Goal: Find specific page/section: Find specific page/section

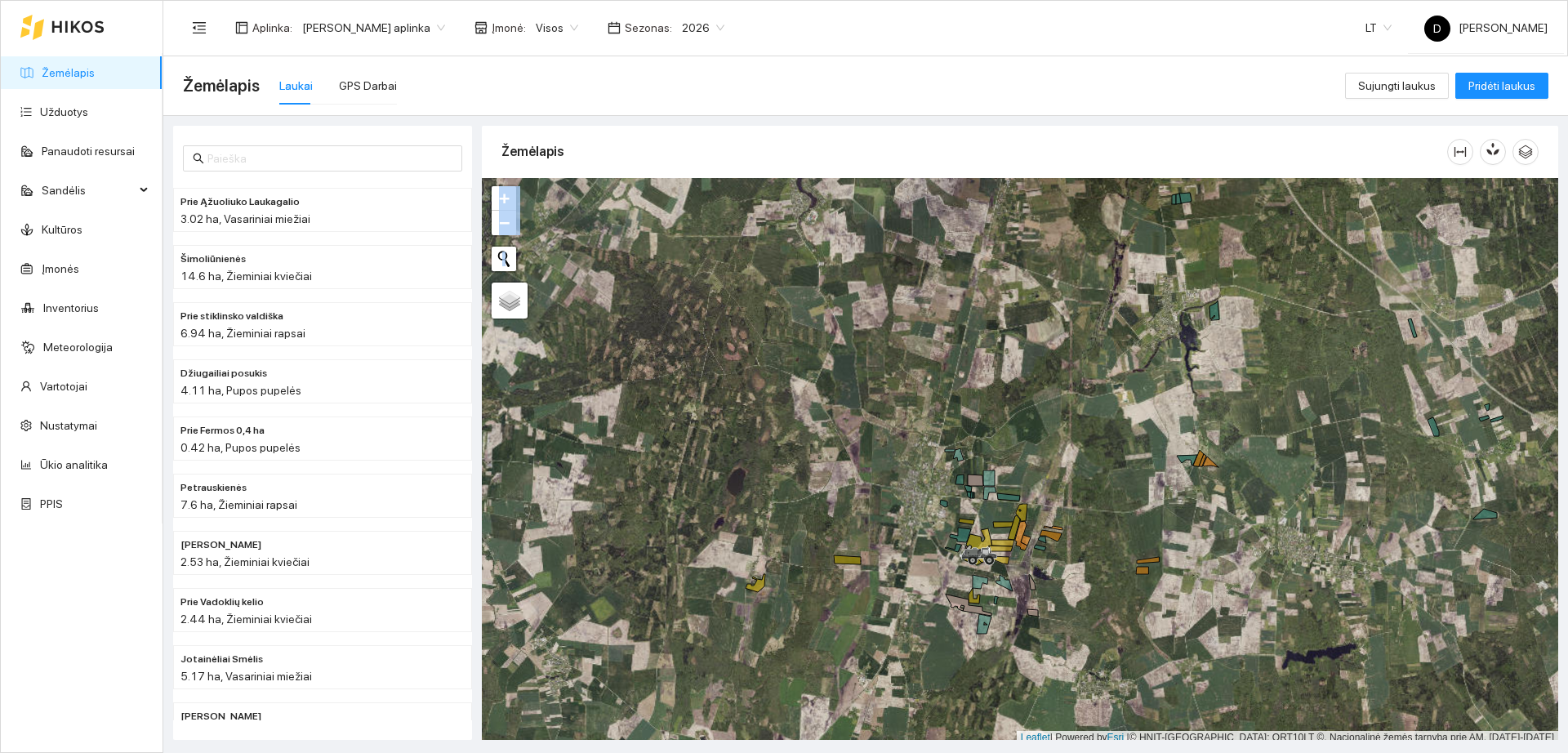
scroll to position [5, 0]
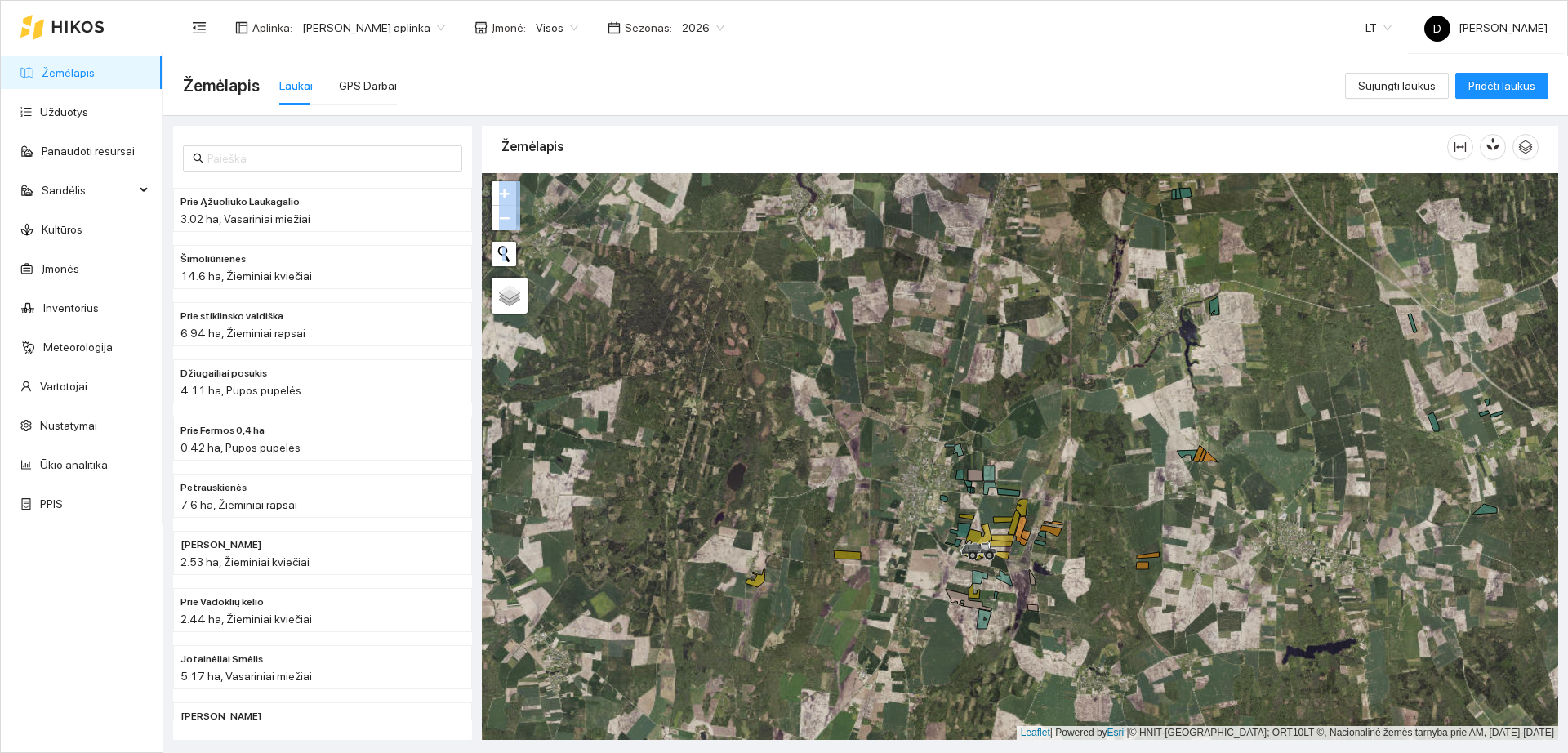
click at [65, 27] on icon at bounding box center [77, 27] width 51 height 12
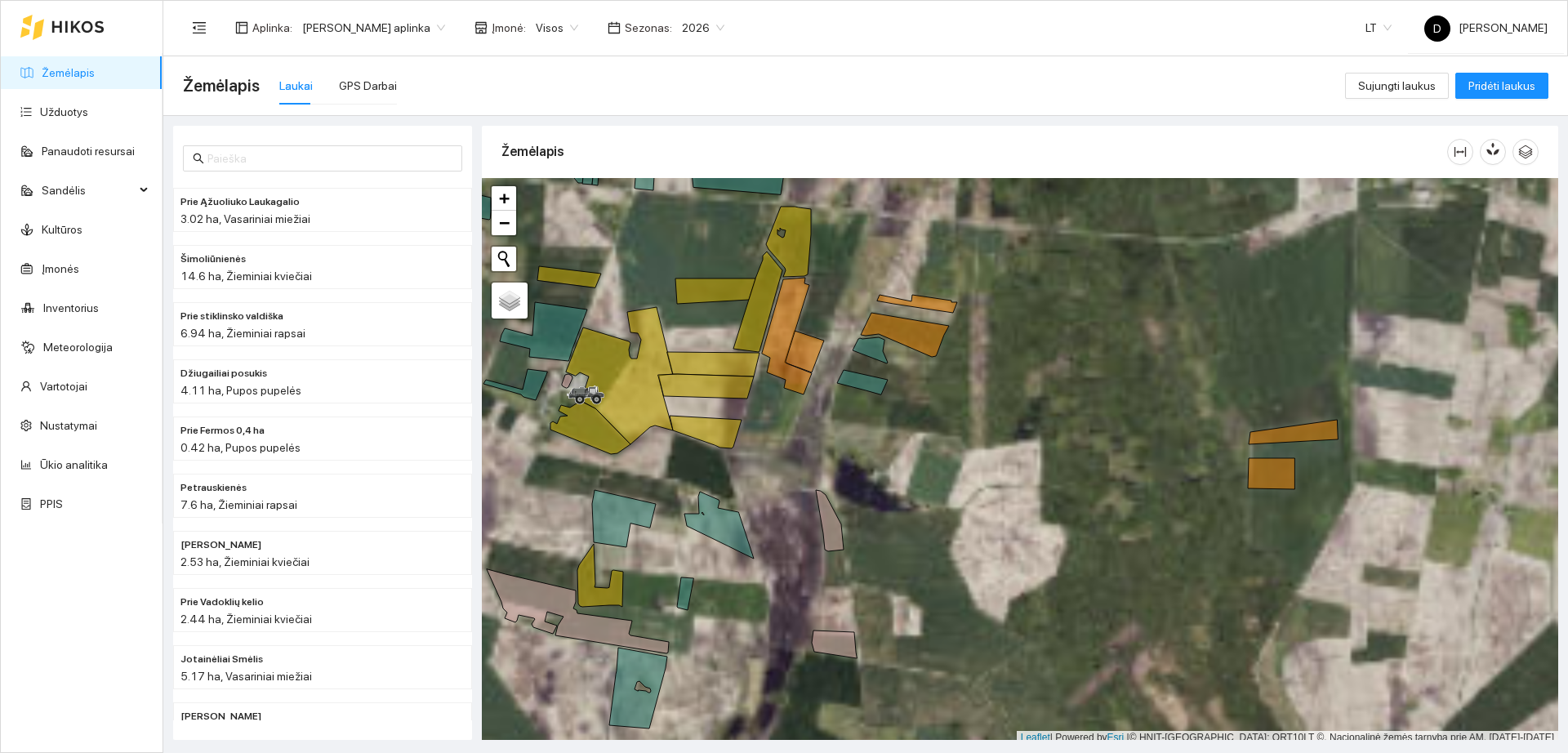
scroll to position [5, 0]
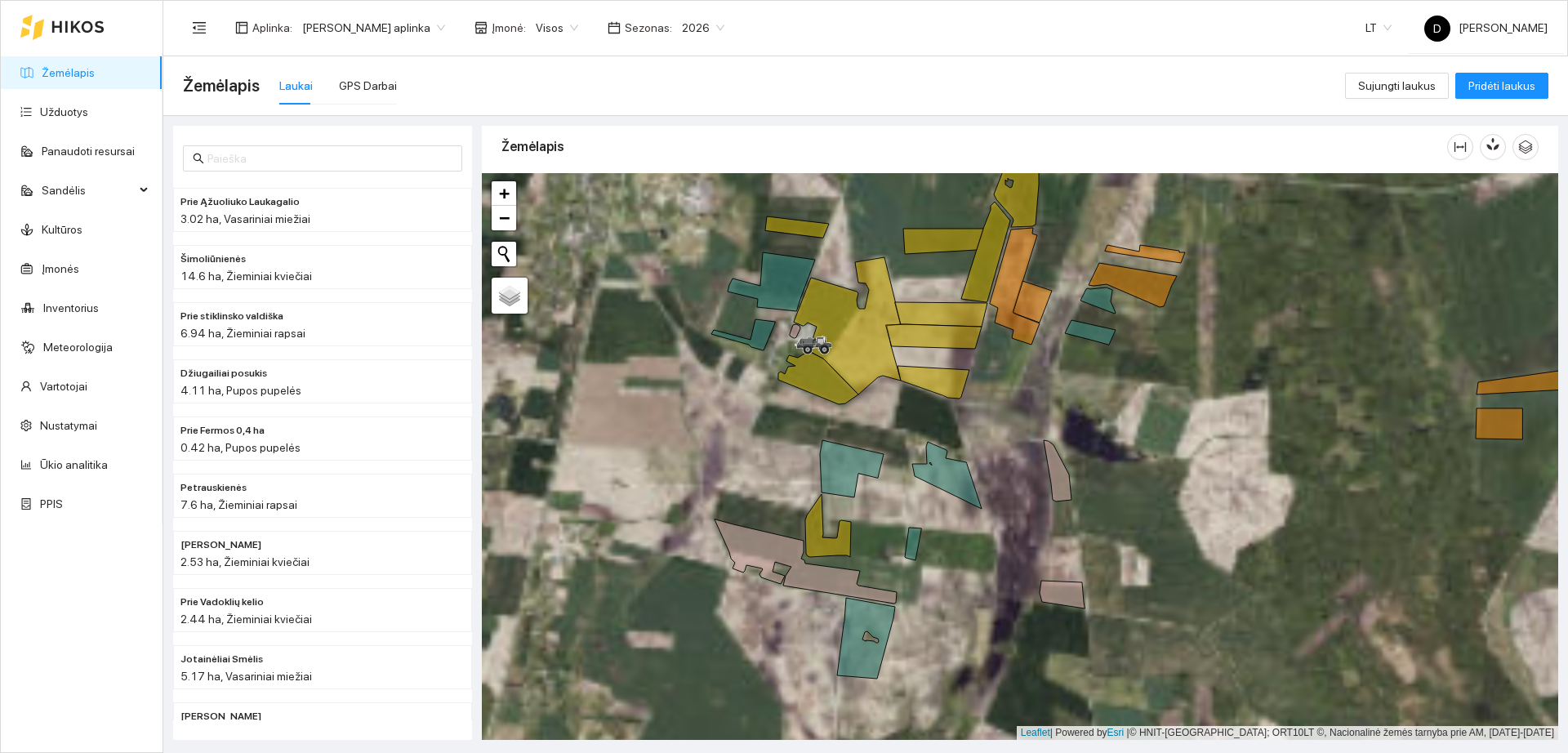
drag, startPoint x: 774, startPoint y: 497, endPoint x: 1091, endPoint y: 416, distance: 327.2
click at [1091, 416] on div "+ − Nieko nerasta. Bandykite dar kartą." at bounding box center [1019, 456] width 1076 height 567
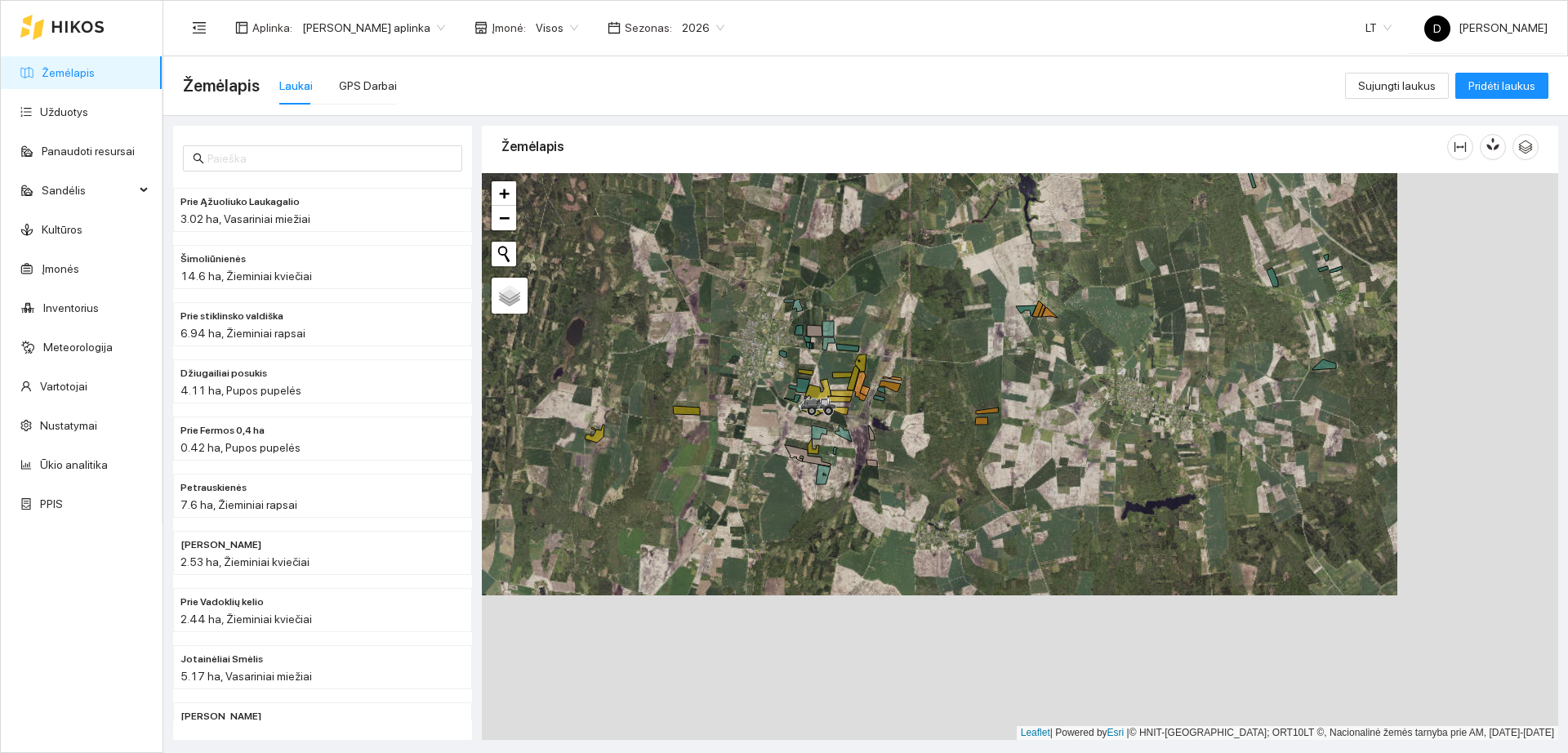
drag, startPoint x: 800, startPoint y: 325, endPoint x: 861, endPoint y: 482, distance: 168.4
click at [861, 482] on div "Prie Juozo | Žieminiai kviečiai 5.11 ha +" at bounding box center [1019, 456] width 1076 height 567
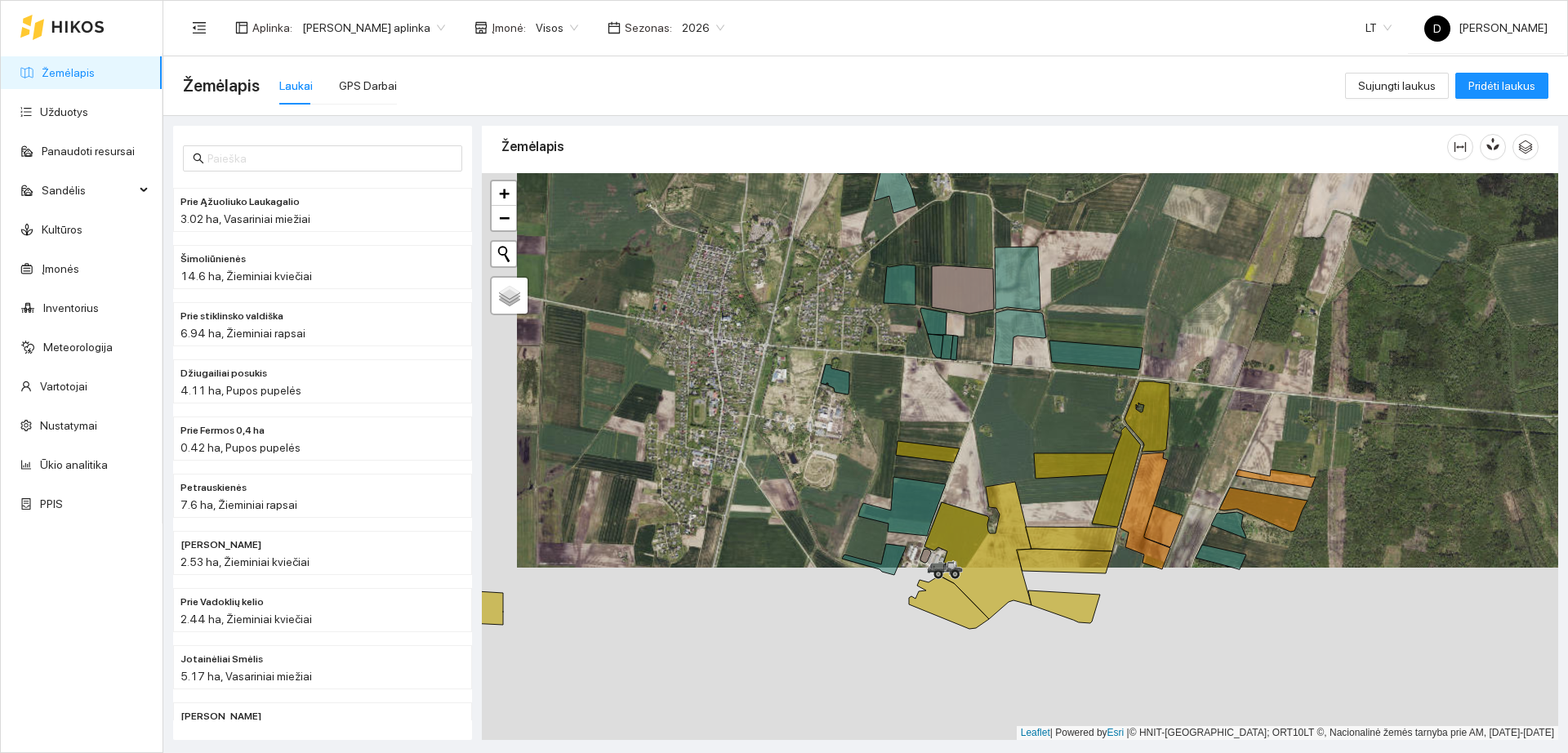
drag, startPoint x: 856, startPoint y: 598, endPoint x: 827, endPoint y: 409, distance: 191.2
click at [827, 409] on div "+ − Nieko nerasta. Bandykite dar kartą." at bounding box center [1019, 456] width 1076 height 567
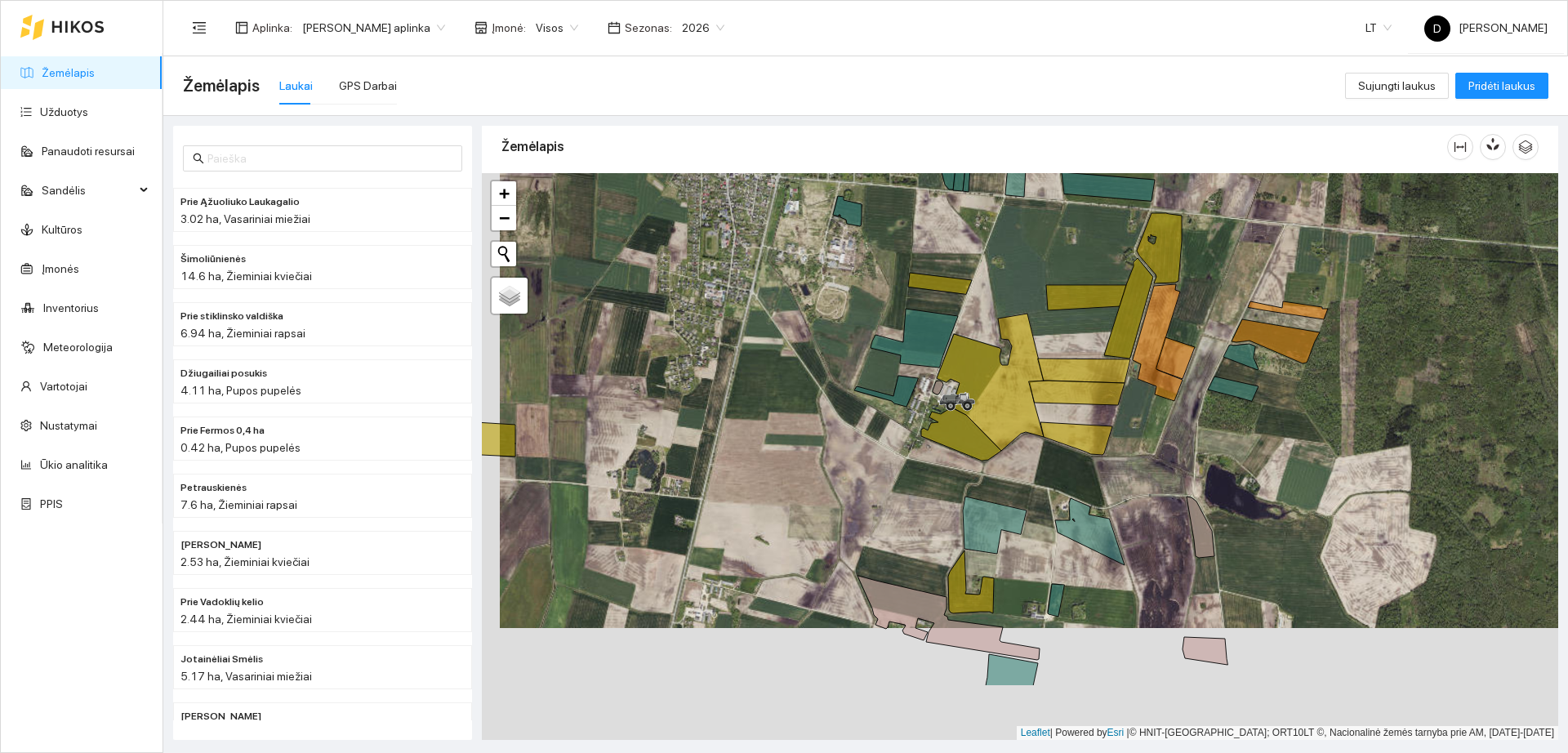
drag, startPoint x: 1081, startPoint y: 585, endPoint x: 1078, endPoint y: 549, distance: 36.1
click at [1078, 549] on div "+ − Nieko nerasta. Bandykite dar kartą." at bounding box center [1019, 456] width 1076 height 567
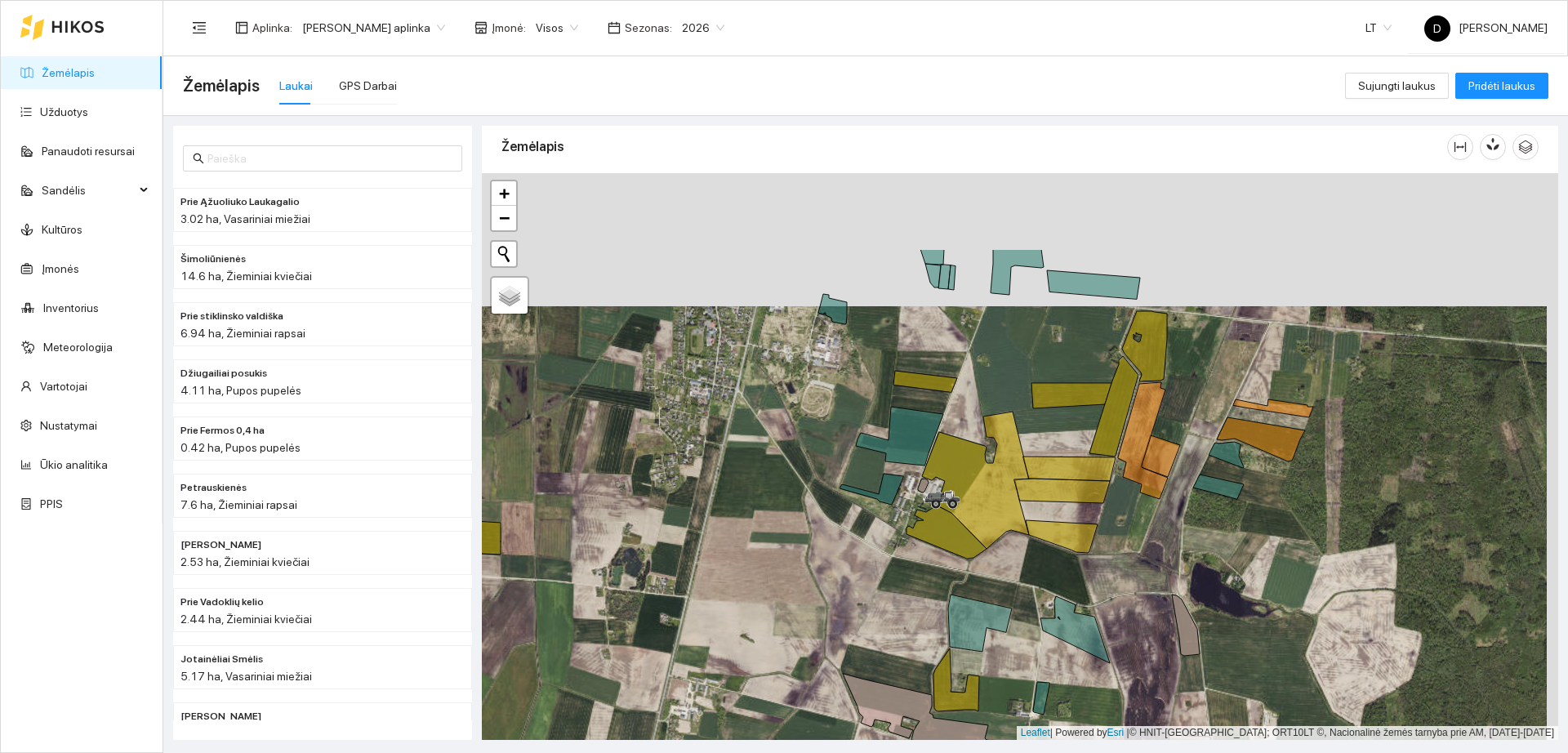
drag, startPoint x: 751, startPoint y: 319, endPoint x: 738, endPoint y: 454, distance: 135.6
click at [738, 454] on div "+ − Nieko nerasta. Bandykite dar kartą." at bounding box center [1019, 456] width 1076 height 567
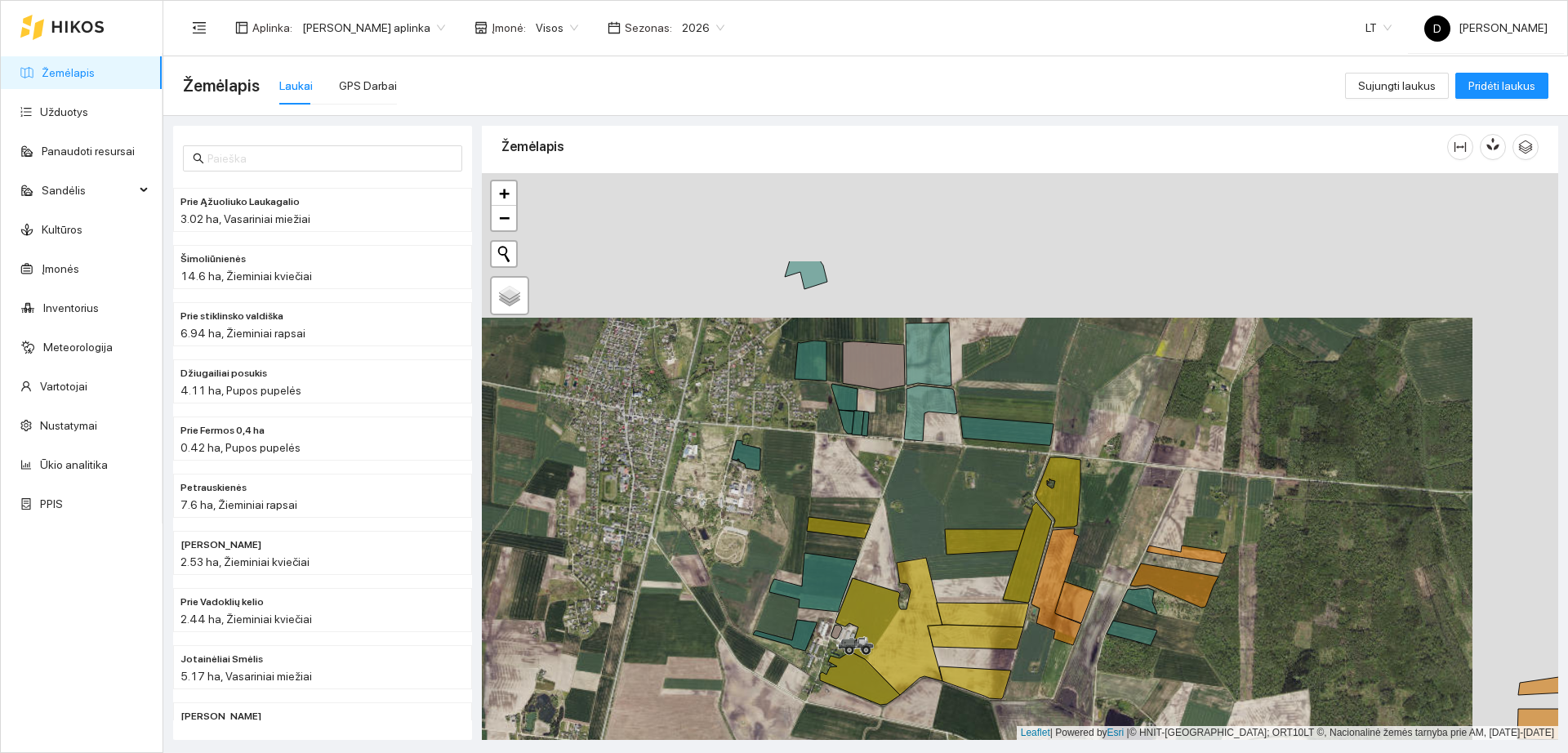
drag, startPoint x: 923, startPoint y: 497, endPoint x: 901, endPoint y: 509, distance: 25.1
click at [901, 509] on div "+ − Nieko nerasta. Bandykite dar kartą." at bounding box center [1019, 456] width 1076 height 567
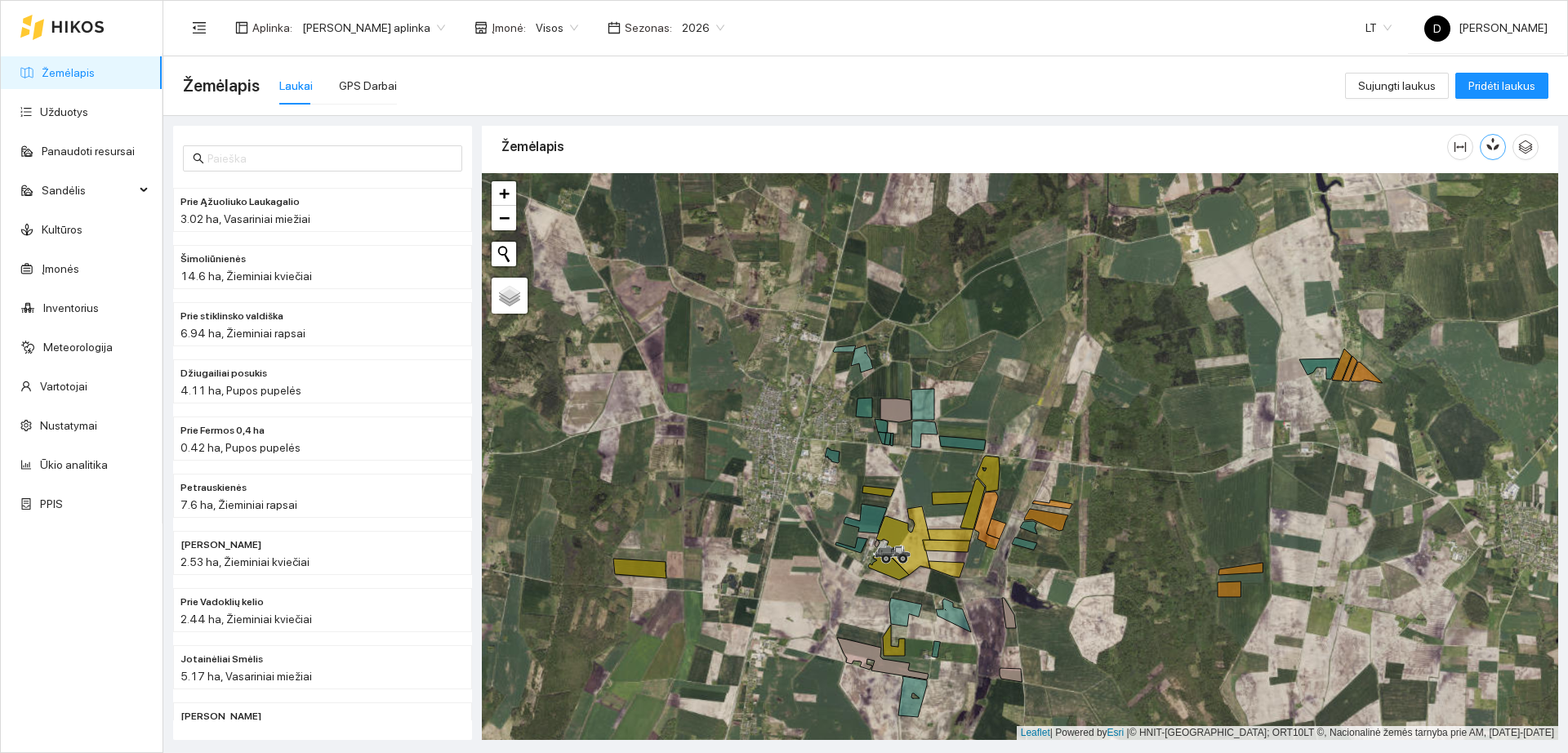
click at [1492, 153] on button "button" at bounding box center [1492, 146] width 26 height 26
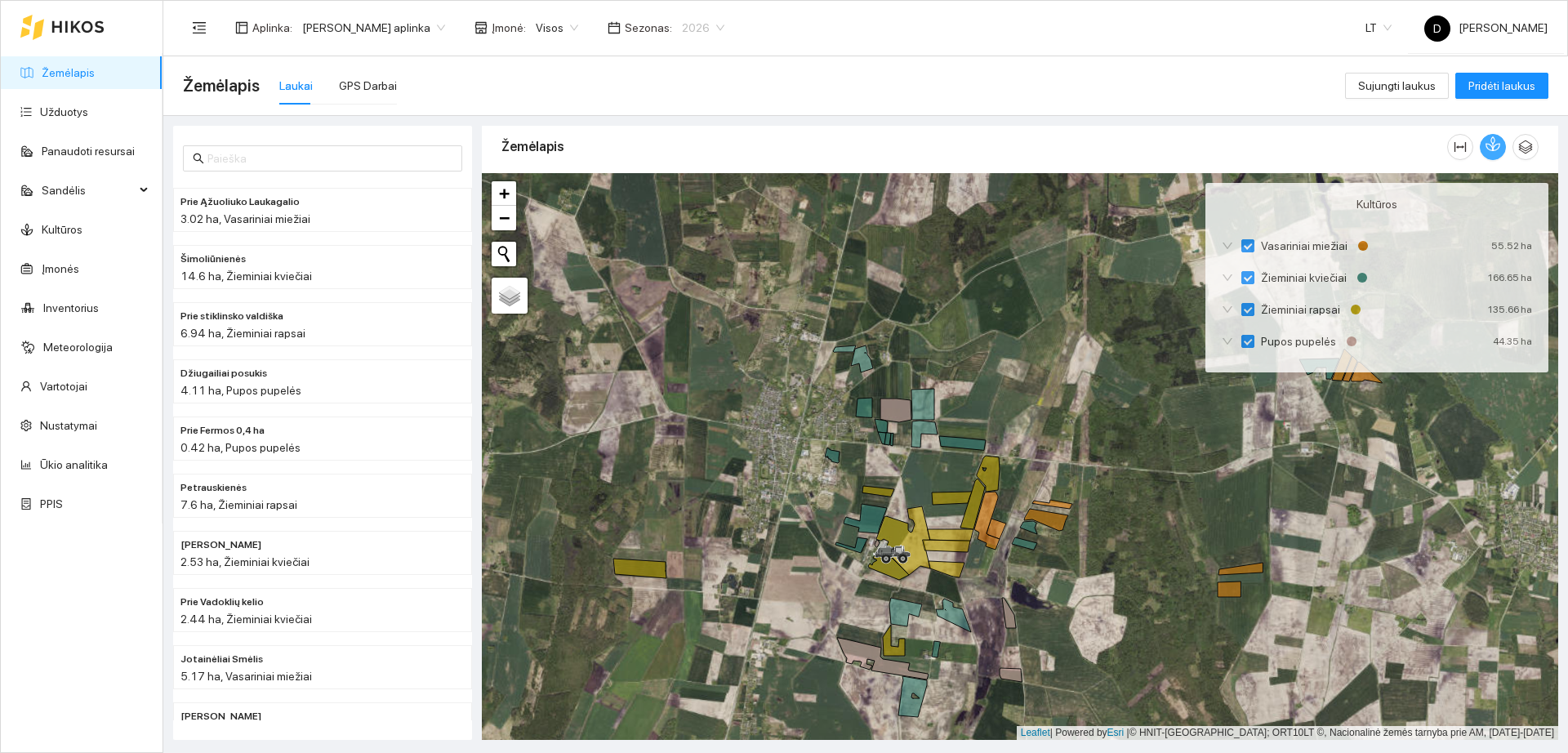
click at [684, 25] on span "2026" at bounding box center [703, 27] width 43 height 24
click at [688, 186] on div "2025" at bounding box center [691, 190] width 43 height 18
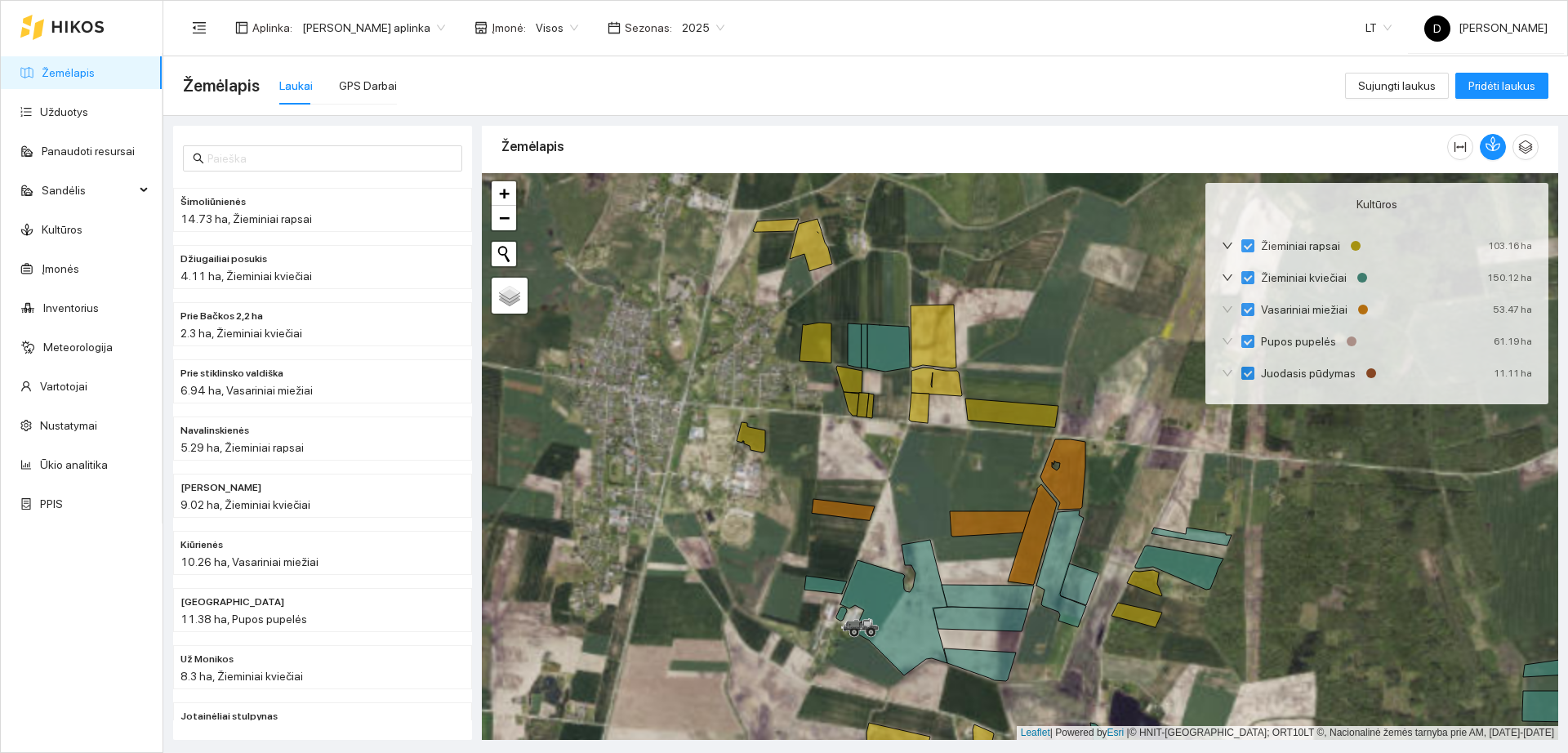
click at [705, 42] on div "Aplinka : [PERSON_NAME] aplinka Įmonė : Visos Sezonas : 2025 2025" at bounding box center [458, 28] width 551 height 33
click at [706, 39] on span "2025" at bounding box center [703, 27] width 43 height 24
click at [688, 225] on div "2026" at bounding box center [691, 216] width 43 height 18
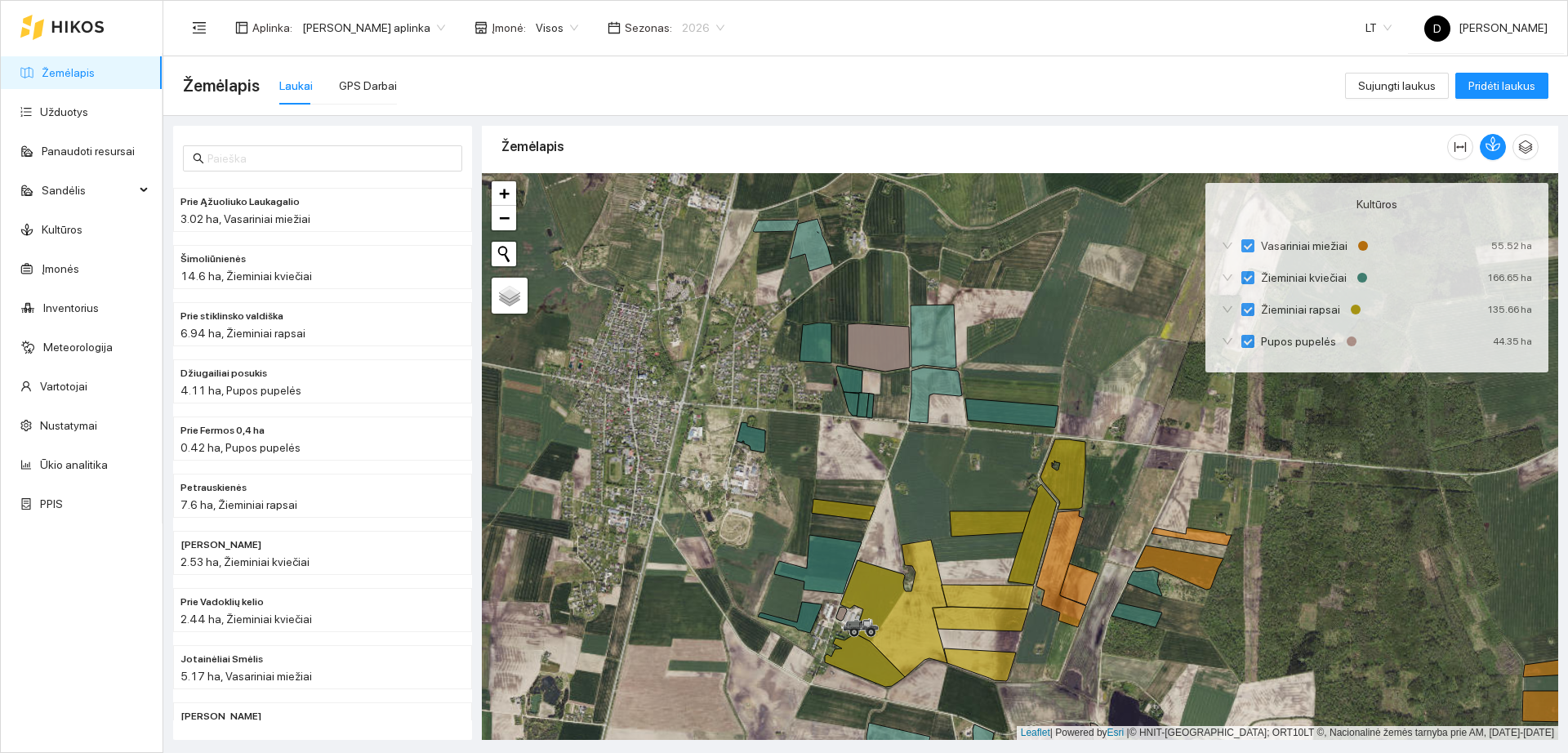
click at [682, 30] on span "2026" at bounding box center [703, 27] width 43 height 24
click at [698, 175] on div "2024" at bounding box center [691, 164] width 62 height 26
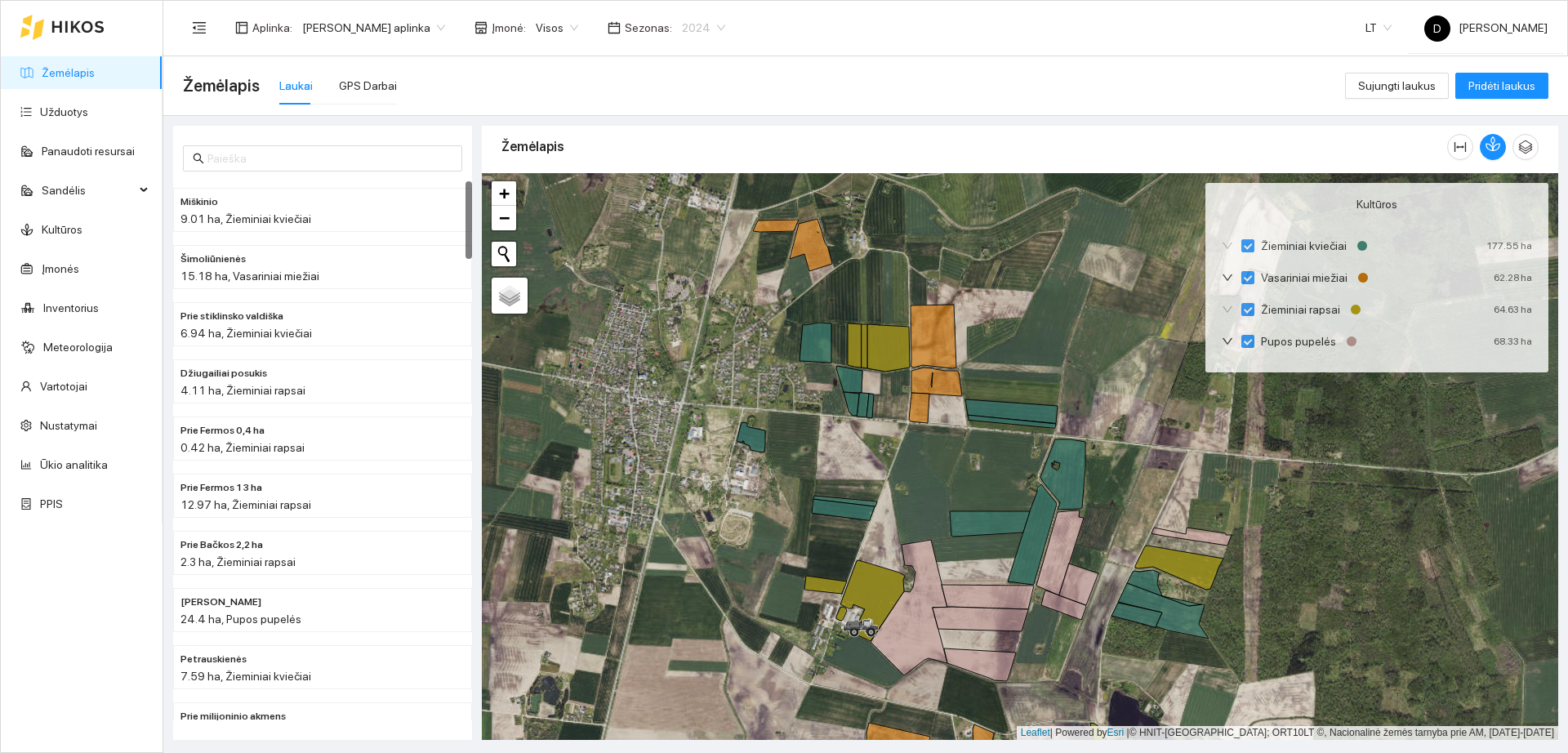
click at [690, 34] on span "2024" at bounding box center [703, 27] width 44 height 24
click at [682, 192] on div "2025" at bounding box center [691, 190] width 43 height 18
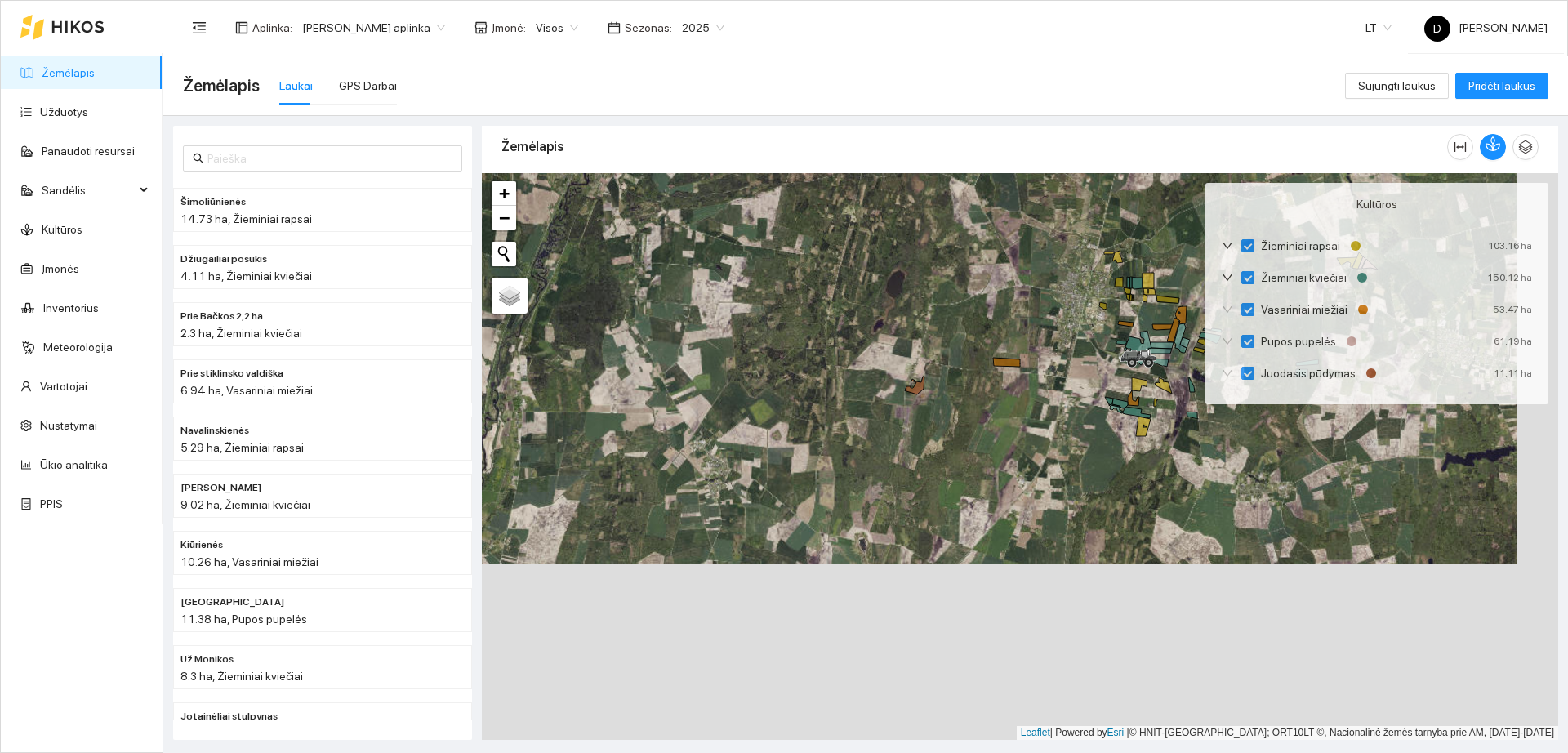
drag, startPoint x: 1032, startPoint y: 443, endPoint x: 862, endPoint y: 455, distance: 170.4
click at [862, 455] on div "+ − Nieko nerasta. Bandykite dar kartą." at bounding box center [1019, 456] width 1076 height 567
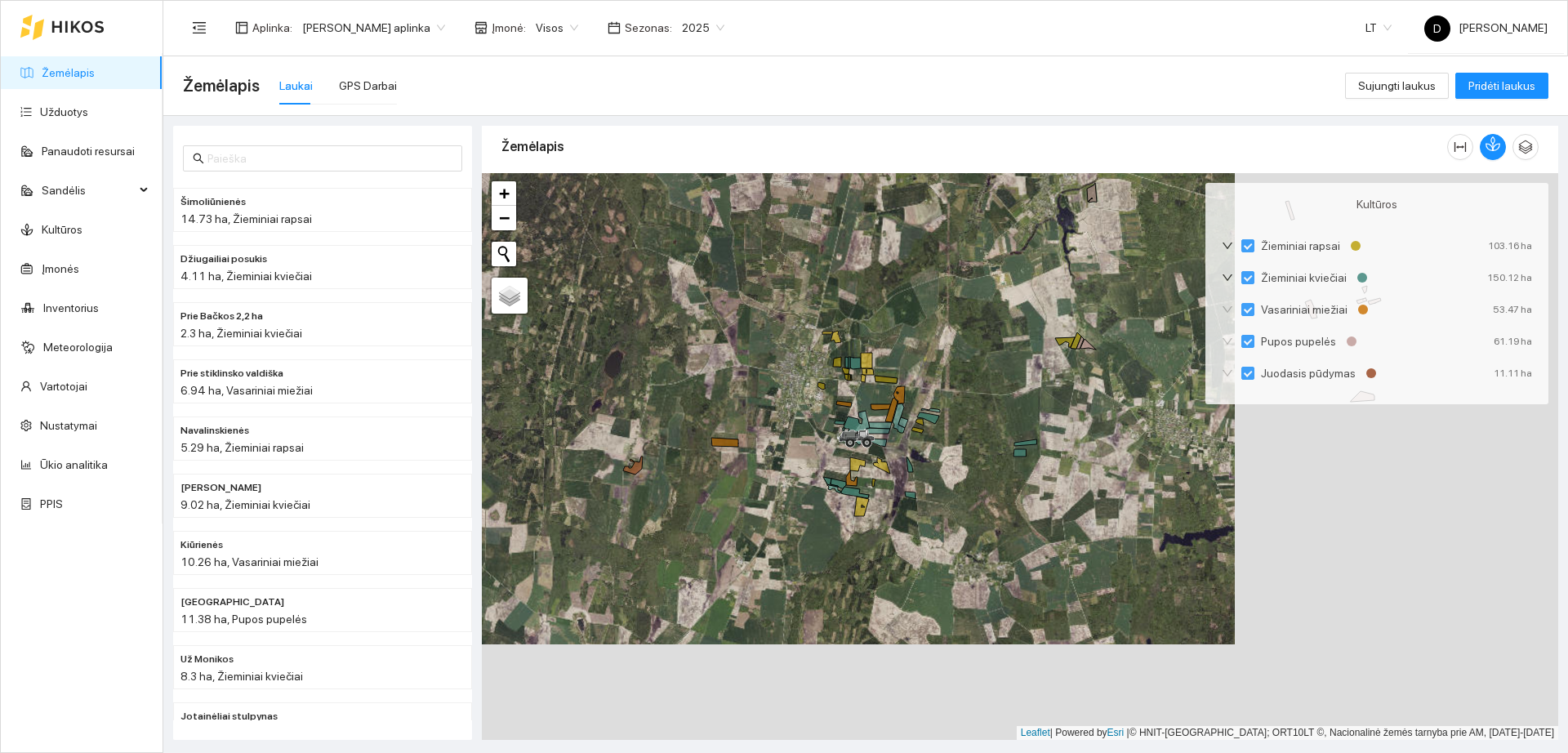
drag, startPoint x: 922, startPoint y: 423, endPoint x: 908, endPoint y: 444, distance: 25.2
click at [915, 425] on icon at bounding box center [919, 422] width 8 height 7
